Goal: Task Accomplishment & Management: Manage account settings

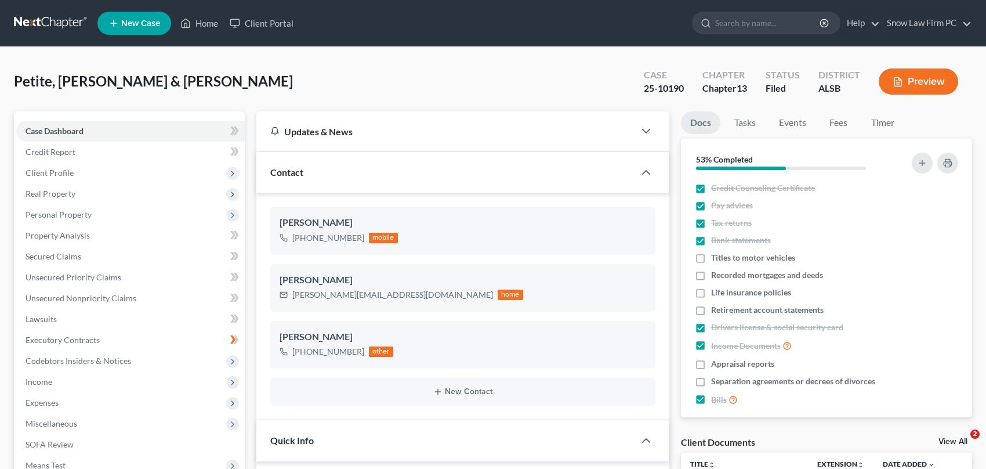
select select "6"
select select "1"
drag, startPoint x: 234, startPoint y: 24, endPoint x: 255, endPoint y: 56, distance: 38.0
click at [224, 26] on link "Home" at bounding box center [199, 23] width 49 height 21
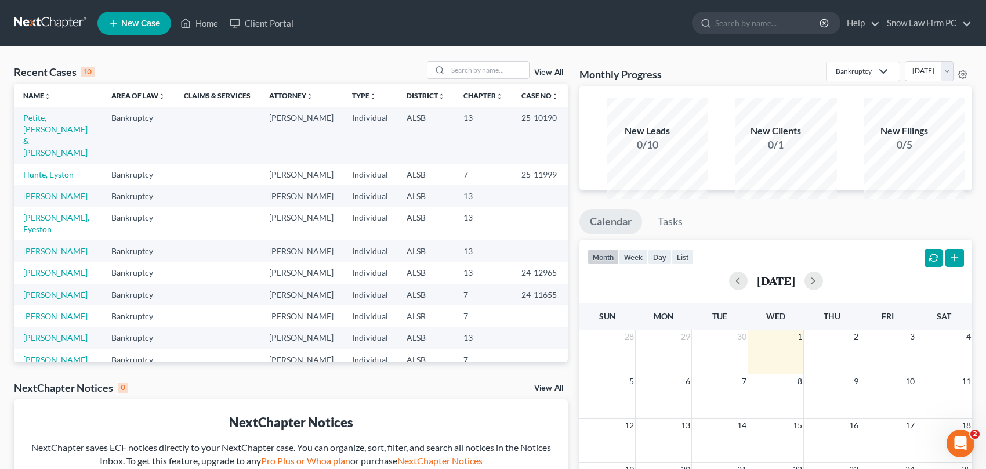
click at [55, 201] on link "[PERSON_NAME]" at bounding box center [55, 196] width 64 height 10
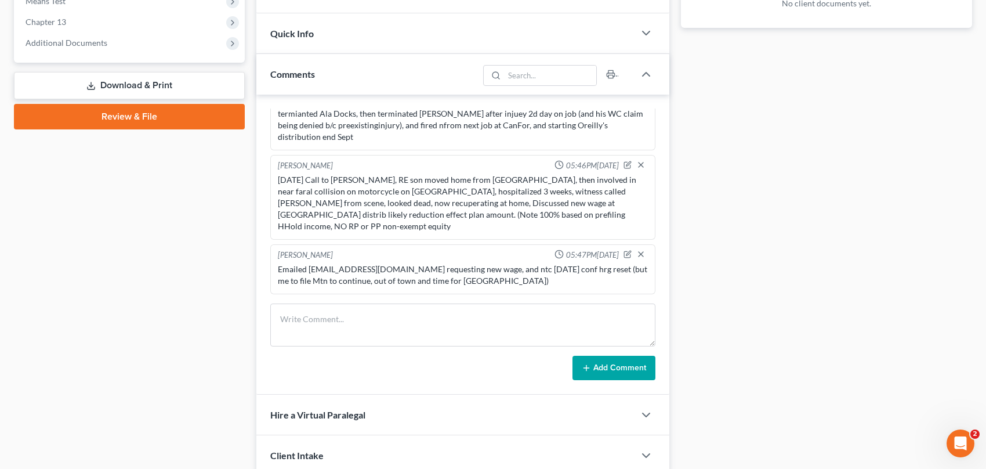
scroll to position [754, 0]
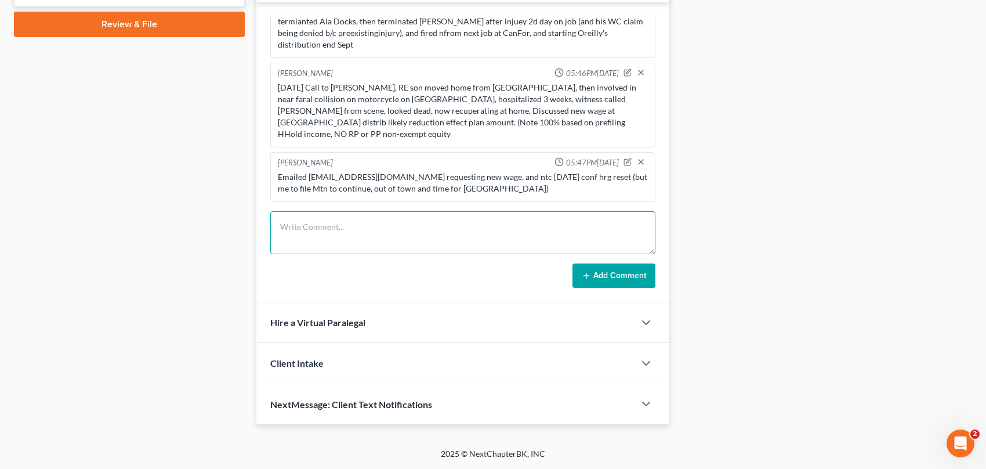
click at [483, 212] on textarea at bounding box center [462, 232] width 385 height 43
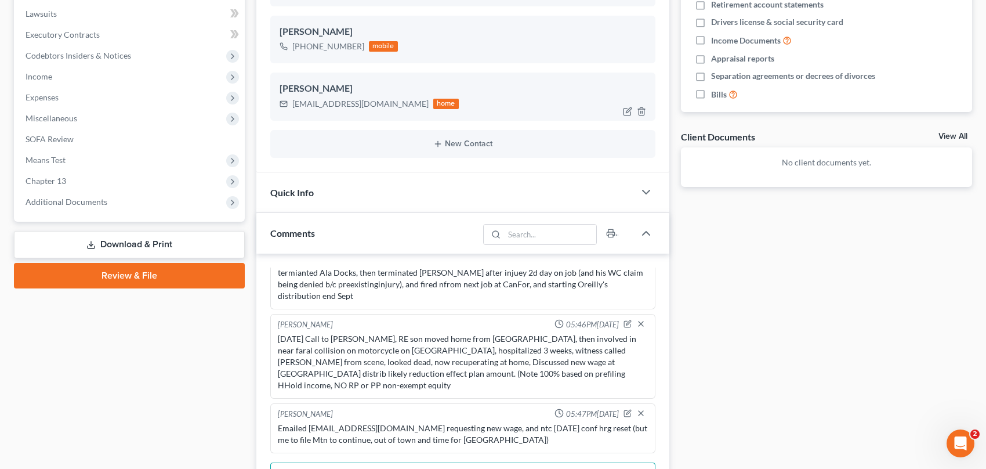
scroll to position [580, 0]
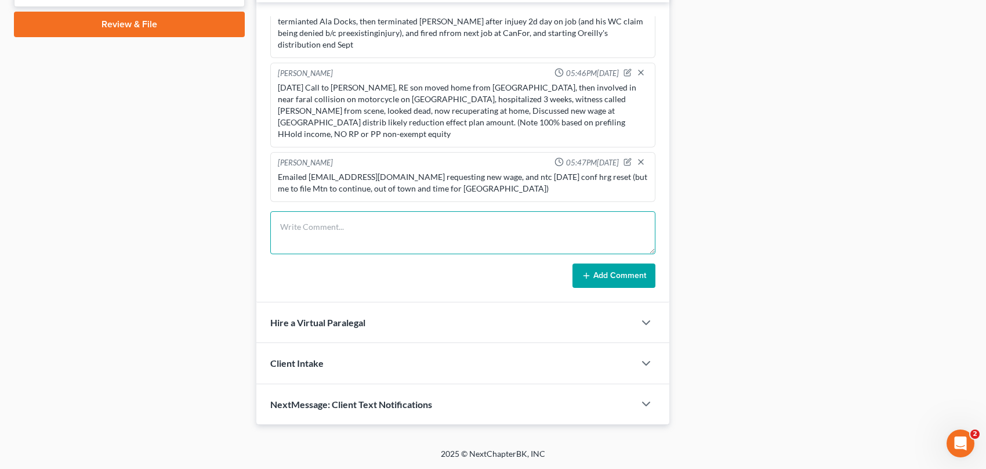
click at [384, 254] on textarea at bounding box center [462, 232] width 385 height 43
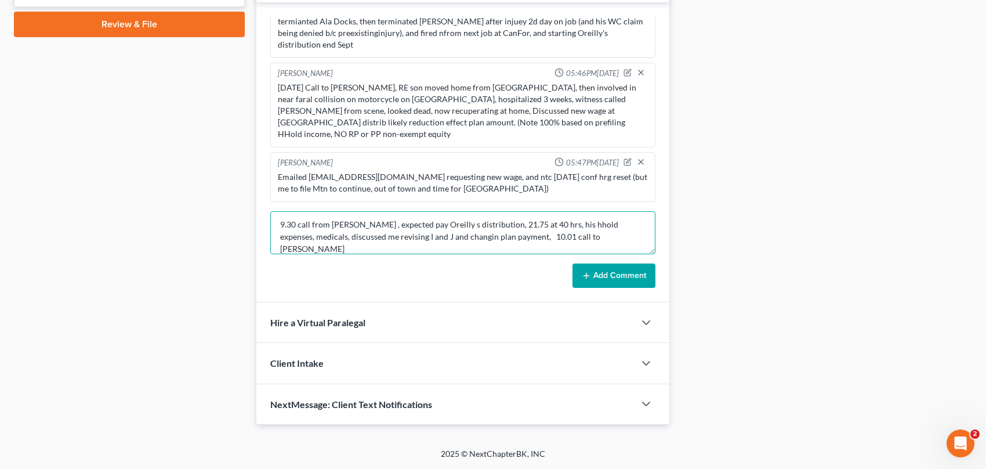
scroll to position [638, 0]
type textarea "9.30 call from [PERSON_NAME] , expected pay Oreilly s distribution, 21.75 at 40…"
